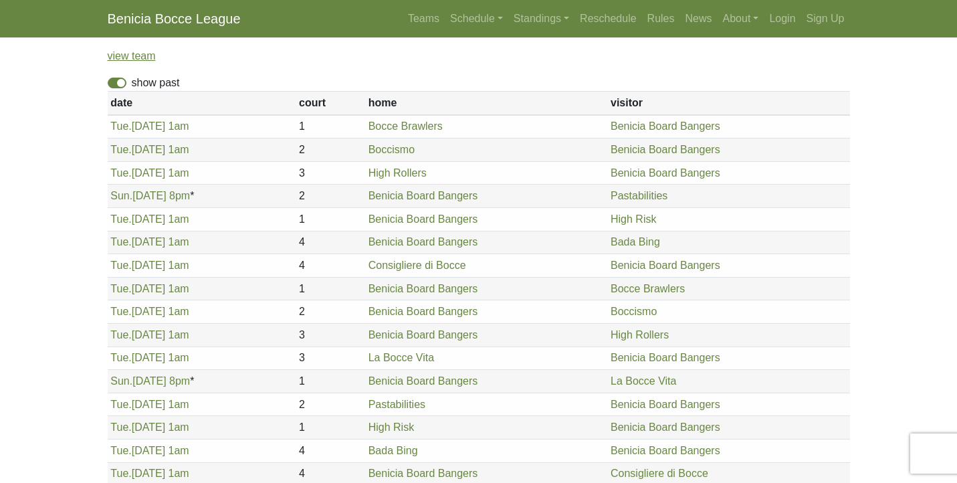
scroll to position [261, 0]
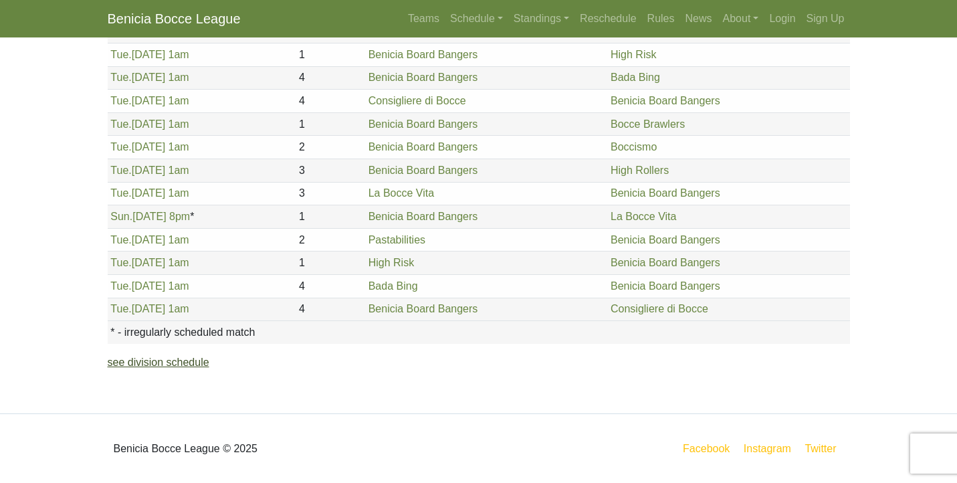
click at [179, 364] on link "see division schedule" at bounding box center [159, 361] width 102 height 11
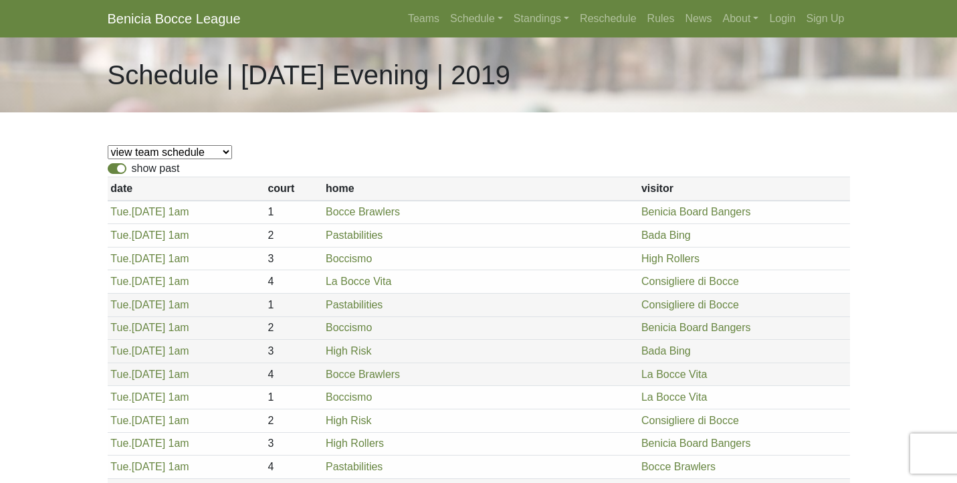
click at [132, 169] on label "show past" at bounding box center [156, 169] width 48 height 16
click at [132, 169] on input "show past" at bounding box center [136, 165] width 9 height 9
checkbox input "false"
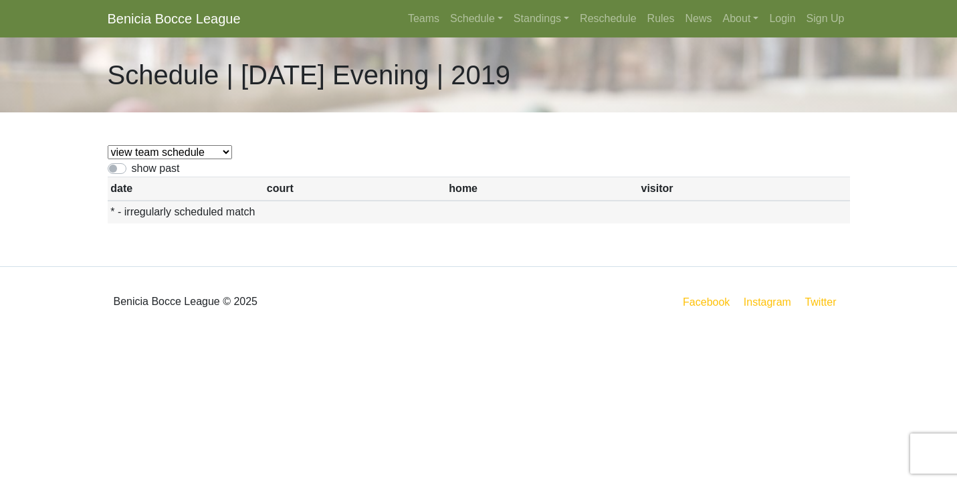
click at [148, 155] on select "view team schedule La Bocce Vita Bocce Brawlers Pastabilities Boccismo High Ris…" at bounding box center [170, 152] width 124 height 14
click at [455, 15] on link "Schedule" at bounding box center [477, 18] width 64 height 27
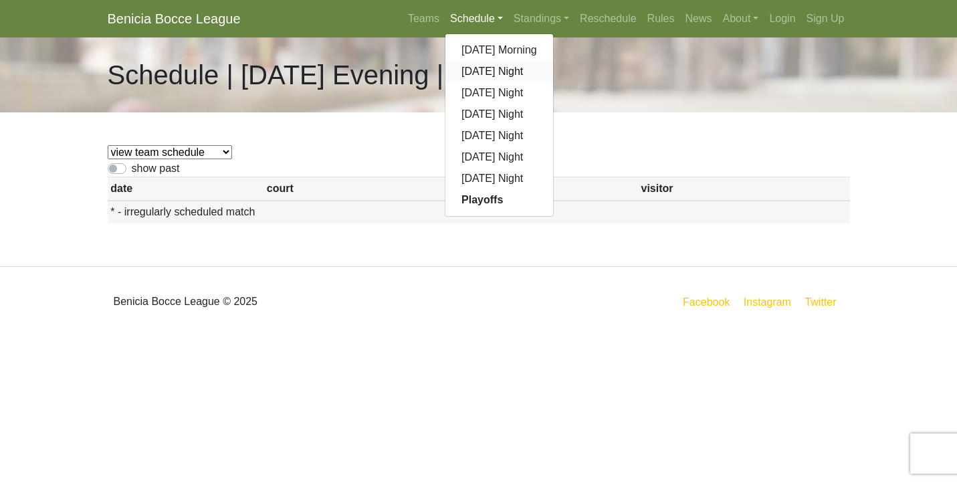
click at [480, 67] on link "[DATE] Night" at bounding box center [499, 71] width 108 height 21
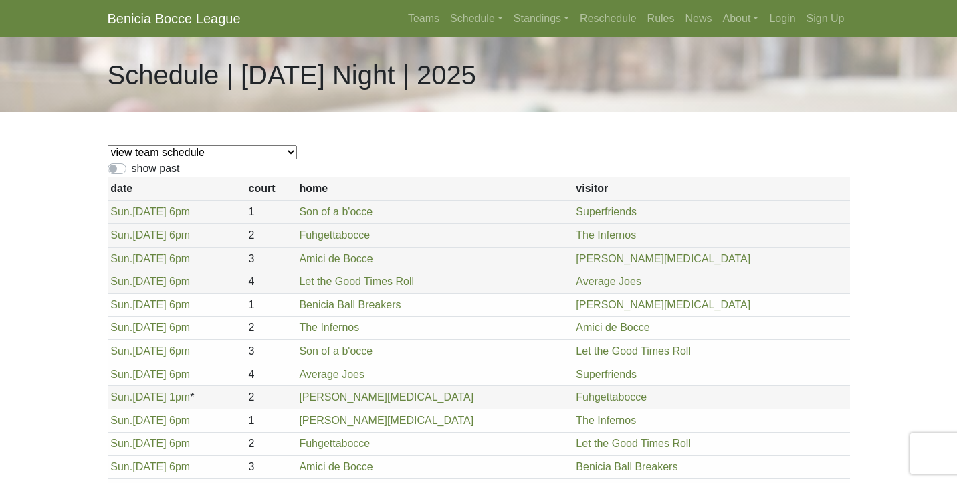
scroll to position [51, 0]
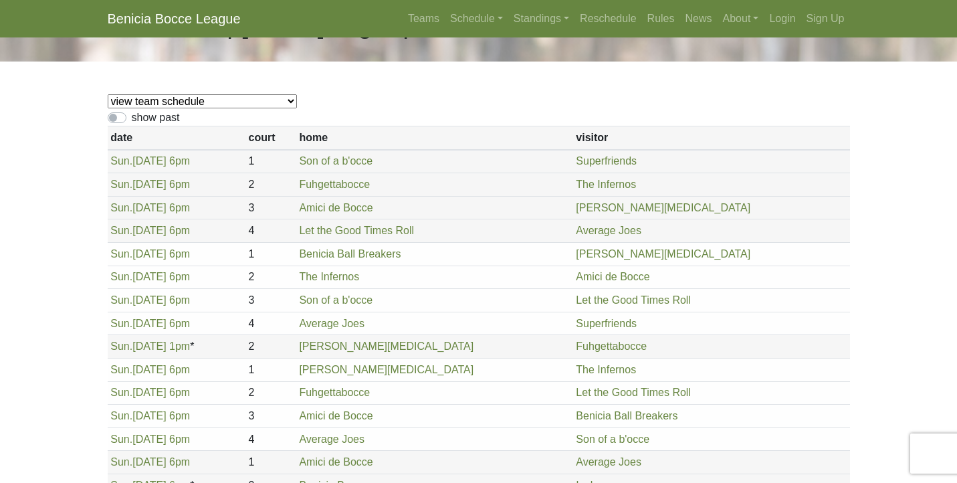
click at [197, 100] on select "view team schedule Superfriends Fuhgettabocce Benicia Ball Breakers Average Joe…" at bounding box center [202, 101] width 189 height 14
select select "1883"
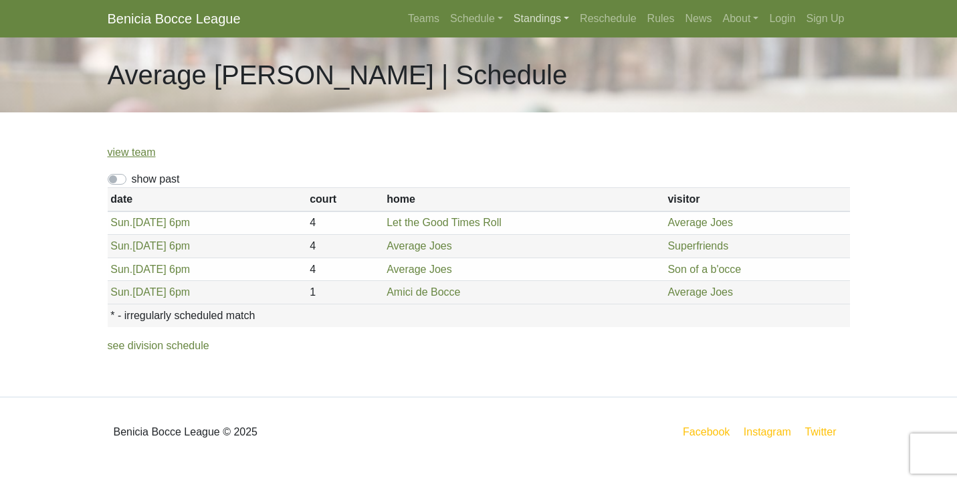
click at [536, 25] on link "Standings" at bounding box center [541, 18] width 66 height 27
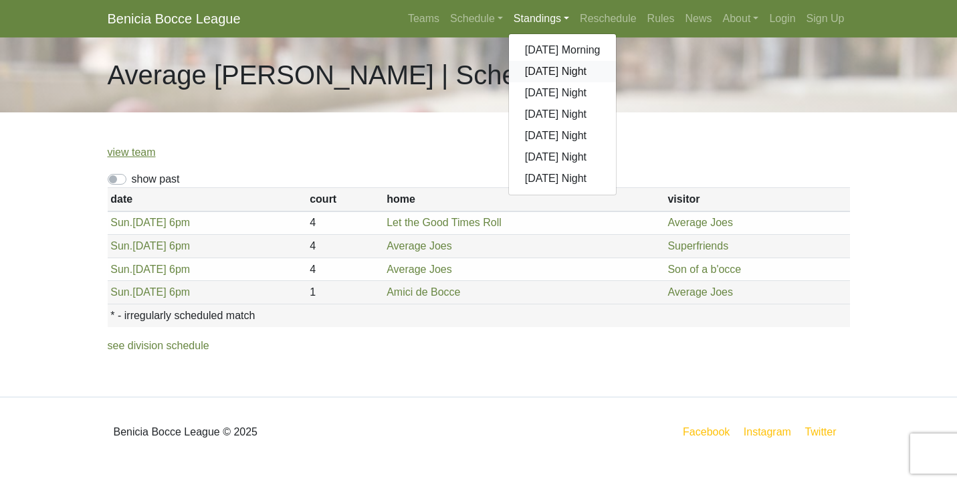
click at [536, 70] on link "[DATE] Night" at bounding box center [563, 71] width 108 height 21
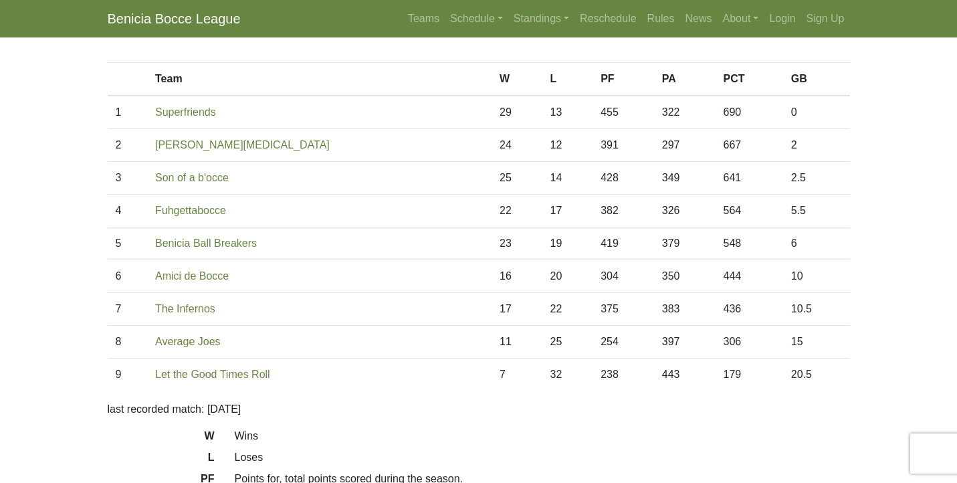
scroll to position [74, 0]
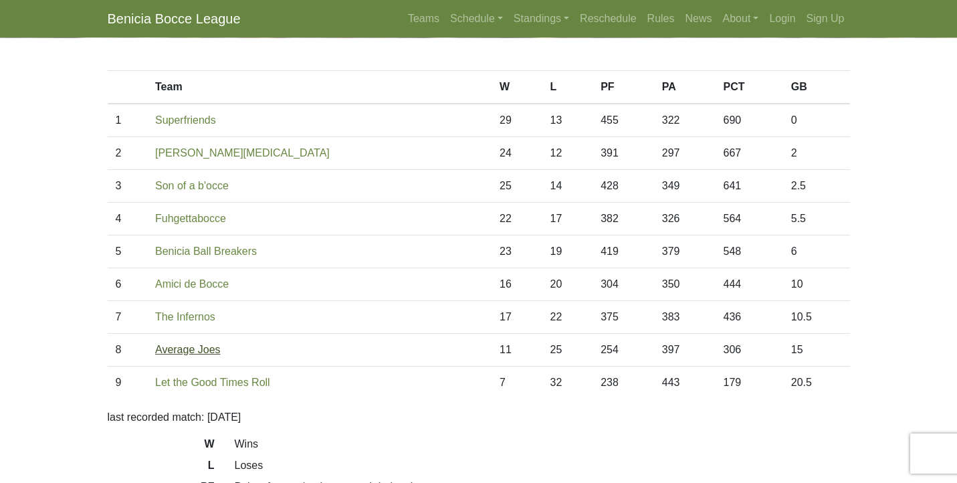
click at [205, 346] on link "Average Joes" at bounding box center [188, 349] width 66 height 11
